Goal: Transaction & Acquisition: Book appointment/travel/reservation

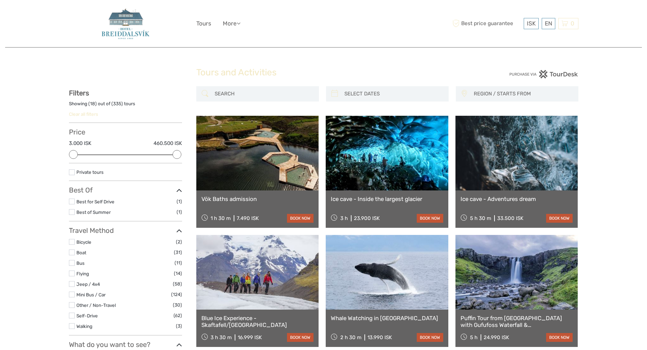
select select
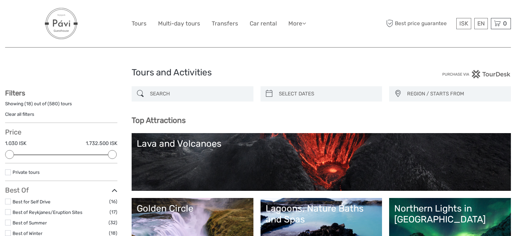
select select
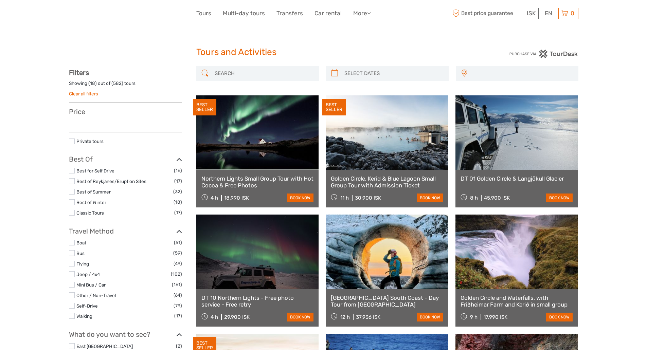
select select
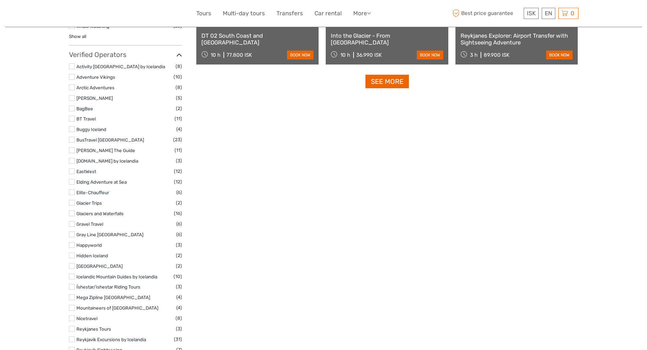
select select
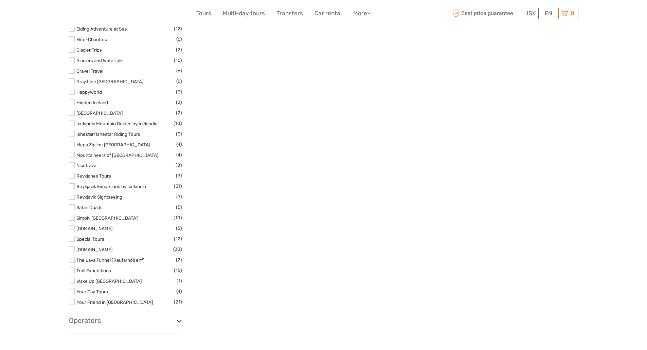
drag, startPoint x: 650, startPoint y: 38, endPoint x: 457, endPoint y: 229, distance: 271.2
click at [84, 319] on h3 "Operators" at bounding box center [125, 320] width 113 height 8
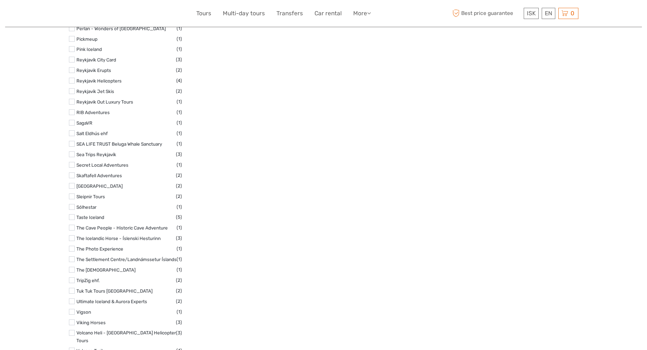
scroll to position [1938, 0]
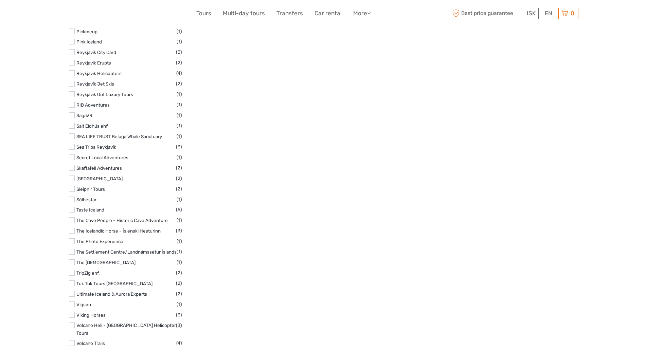
click at [72, 314] on label at bounding box center [72, 315] width 6 height 6
click at [0, 0] on input "checkbox" at bounding box center [0, 0] width 0 height 0
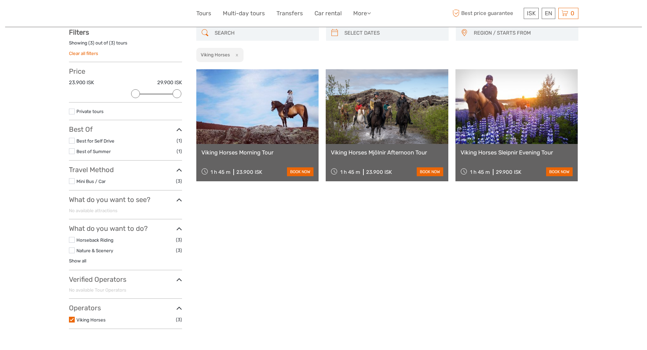
scroll to position [39, 0]
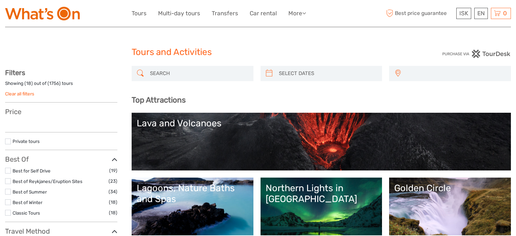
select select
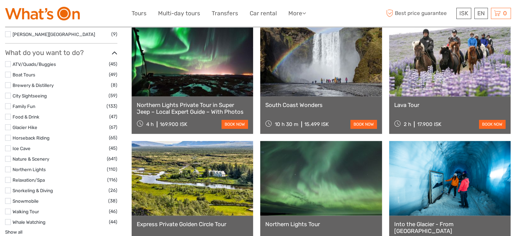
scroll to position [597, 0]
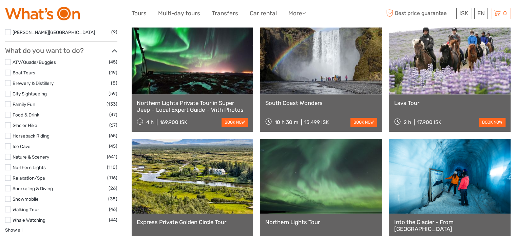
click at [7, 135] on label at bounding box center [8, 136] width 6 height 6
click at [0, 0] on input "checkbox" at bounding box center [0, 0] width 0 height 0
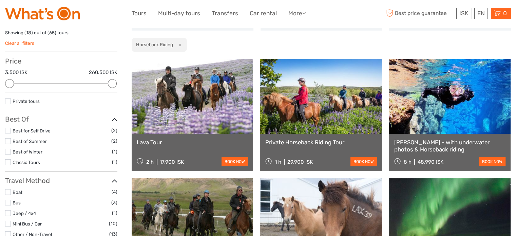
scroll to position [45, 0]
